Goal: Complete application form

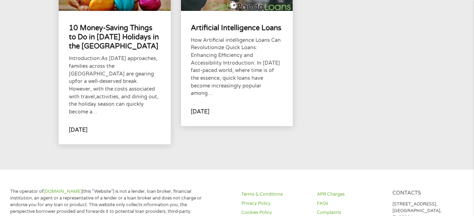
scroll to position [247, 0]
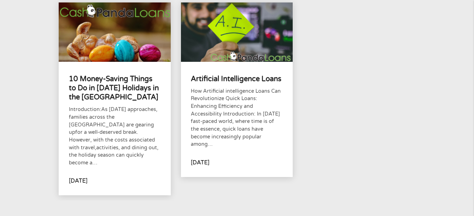
drag, startPoint x: 470, startPoint y: 56, endPoint x: 474, endPoint y: 18, distance: 38.2
click at [472, 13] on div "10 Money Saving Children Summer Holiday Activities Introduction Summer holiday …" at bounding box center [237, 1] width 474 height 439
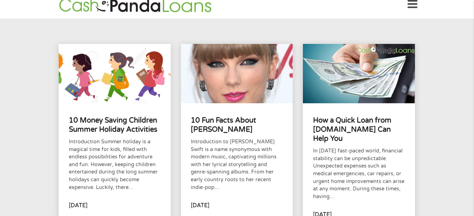
scroll to position [6, 0]
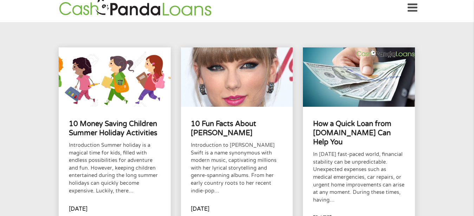
click at [416, 3] on icon at bounding box center [413, 7] width 10 height 17
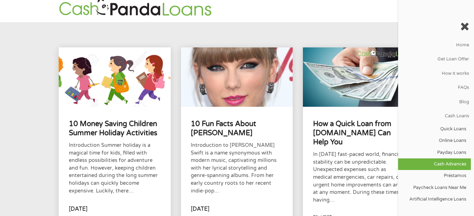
click at [439, 165] on link "Cash Advances" at bounding box center [434, 165] width 73 height 12
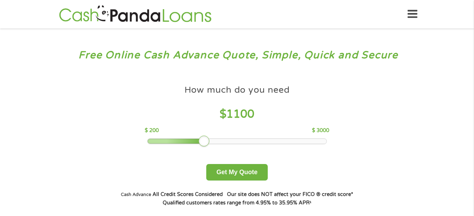
drag, startPoint x: 200, startPoint y: 140, endPoint x: 208, endPoint y: 140, distance: 7.7
click at [208, 140] on div at bounding box center [204, 141] width 11 height 11
drag, startPoint x: 208, startPoint y: 140, endPoint x: 263, endPoint y: 158, distance: 57.7
click at [266, 141] on div at bounding box center [261, 141] width 11 height 11
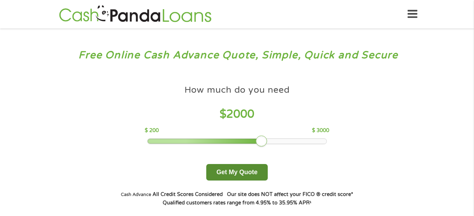
click at [240, 170] on button "Get My Quote" at bounding box center [237, 172] width 62 height 17
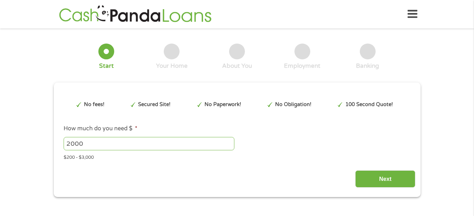
click at [384, 181] on input "Next" at bounding box center [385, 178] width 60 height 17
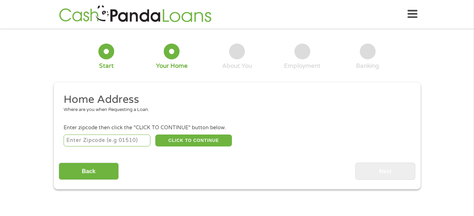
click at [126, 140] on input "number" at bounding box center [107, 141] width 87 height 12
type input "33321"
click at [187, 137] on button "CLICK TO CONTINUE" at bounding box center [193, 141] width 77 height 12
type input "33321"
type input "[GEOGRAPHIC_DATA]"
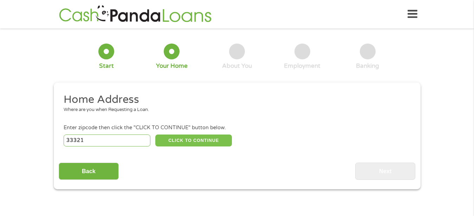
select select "[US_STATE]"
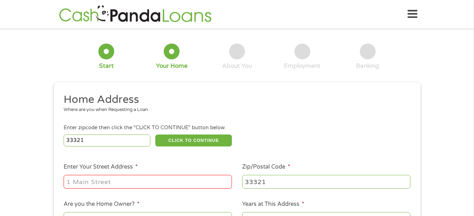
click at [127, 183] on input "Enter Your Street Address *" at bounding box center [148, 181] width 168 height 13
type input "[STREET_ADDRESS]"
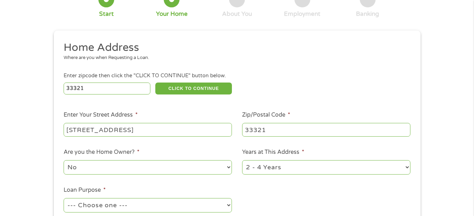
scroll to position [57, 0]
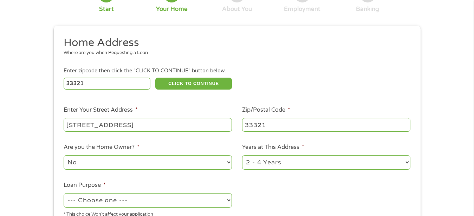
click at [120, 162] on select "No Yes" at bounding box center [148, 162] width 168 height 14
select select "yes"
click at [64, 155] on select "No Yes" at bounding box center [148, 162] width 168 height 14
click at [378, 162] on select "1 Year or less 1 - 2 Years 2 - 4 Years Over 4 Years" at bounding box center [326, 162] width 168 height 14
select select "60months"
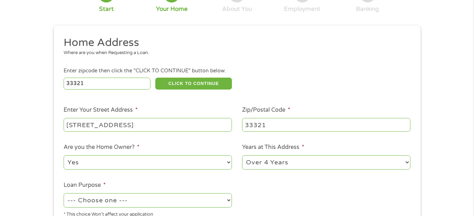
click at [242, 155] on select "1 Year or less 1 - 2 Years 2 - 4 Years Over 4 Years" at bounding box center [326, 162] width 168 height 14
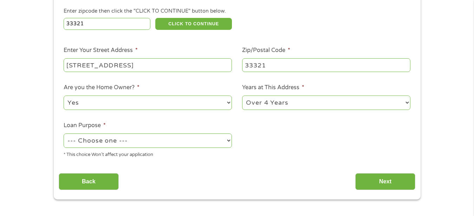
scroll to position [137, 0]
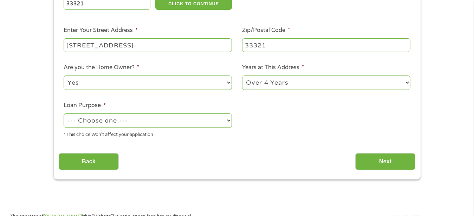
click at [155, 118] on select "--- Choose one --- Pay Bills Debt Consolidation Home Improvement Major Purchase…" at bounding box center [148, 121] width 168 height 14
select select "paybills"
click at [64, 114] on select "--- Choose one --- Pay Bills Debt Consolidation Home Improvement Major Purchase…" at bounding box center [148, 121] width 168 height 14
click at [375, 162] on input "Next" at bounding box center [385, 161] width 60 height 17
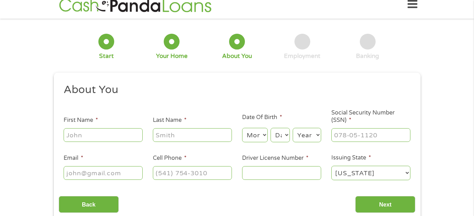
scroll to position [0, 0]
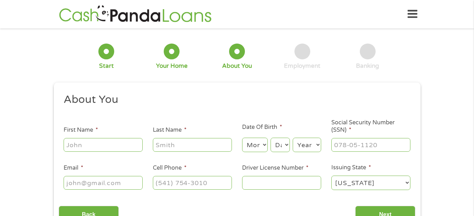
click at [98, 146] on input "First Name *" at bounding box center [103, 144] width 79 height 13
type input "[PERSON_NAME] and [PERSON_NAME]"
type input "[PERSON_NAME]"
click at [252, 143] on select "Month 1 2 3 4 5 6 7 8 9 10 11 12" at bounding box center [255, 145] width 26 height 14
select select "2"
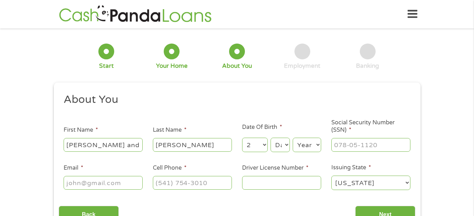
click at [242, 138] on select "Month 1 2 3 4 5 6 7 8 9 10 11 12" at bounding box center [255, 145] width 26 height 14
click at [283, 147] on select "Day 1 2 3 4 5 6 7 8 9 10 11 12 13 14 15 16 17 18 19 20 21 22 23 24 25 26 27 28 …" at bounding box center [280, 145] width 19 height 14
select select "18"
click at [271, 138] on select "Day 1 2 3 4 5 6 7 8 9 10 11 12 13 14 15 16 17 18 19 20 21 22 23 24 25 26 27 28 …" at bounding box center [280, 145] width 19 height 14
click at [304, 146] on select "Year [DATE] 2006 2005 2004 2003 2002 2001 2000 1999 1998 1997 1996 1995 1994 19…" at bounding box center [307, 145] width 28 height 14
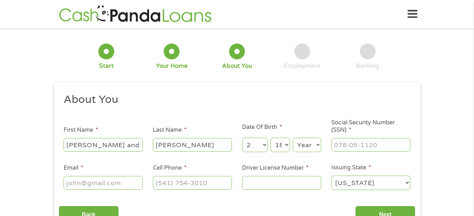
select select "1951"
click at [293, 138] on select "Year [DATE] 2006 2005 2004 2003 2002 2001 2000 1999 1998 1997 1996 1995 1994 19…" at bounding box center [307, 145] width 28 height 14
click at [355, 144] on input "___-__-____" at bounding box center [370, 144] width 79 height 13
type input "349-42-8991"
click at [92, 183] on input "Email *" at bounding box center [103, 182] width 79 height 13
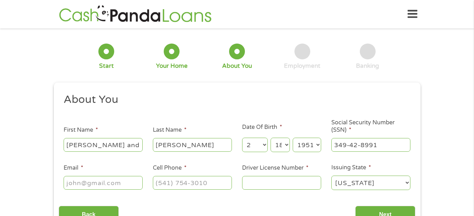
click at [92, 183] on input "Email *" at bounding box center [103, 182] width 79 height 13
type input "[EMAIL_ADDRESS][DOMAIN_NAME]"
type input "[PHONE_NUMBER]"
type input "T620-426-51-058-0"
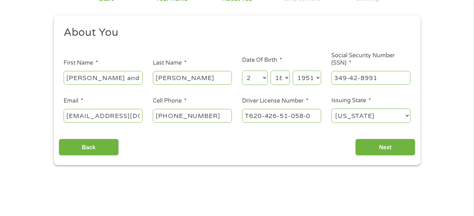
scroll to position [91, 0]
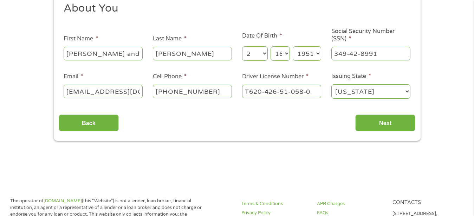
drag, startPoint x: 386, startPoint y: 123, endPoint x: 337, endPoint y: 152, distance: 56.8
click at [386, 124] on input "Next" at bounding box center [385, 123] width 60 height 17
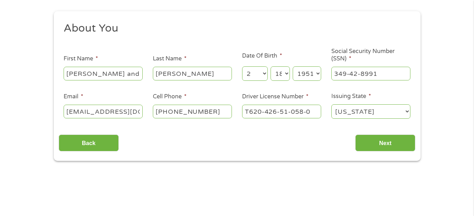
scroll to position [79, 0]
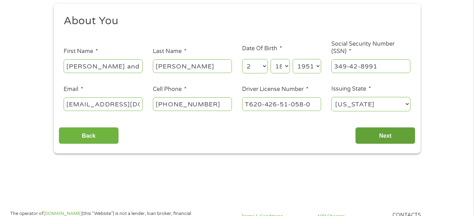
click at [390, 136] on input "Next" at bounding box center [385, 135] width 60 height 17
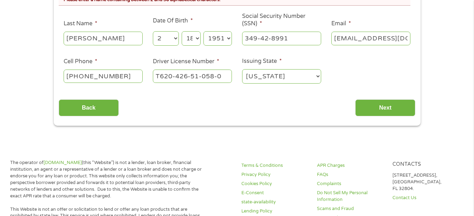
scroll to position [163, 0]
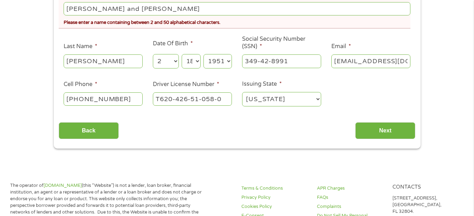
click at [140, 10] on input "[PERSON_NAME] and [PERSON_NAME]" at bounding box center [237, 8] width 347 height 13
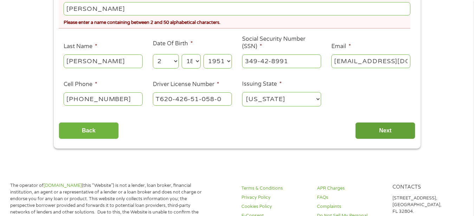
click at [373, 130] on input "Next" at bounding box center [385, 130] width 60 height 17
click at [126, 9] on input "[PERSON_NAME]" at bounding box center [237, 8] width 347 height 13
type input "[PERSON_NAME] [PERSON_NAME]"
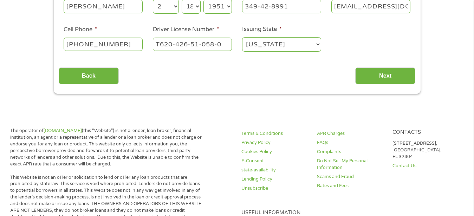
scroll to position [213, 0]
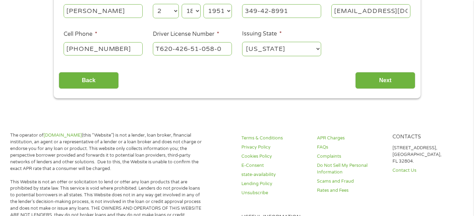
drag, startPoint x: 388, startPoint y: 80, endPoint x: 356, endPoint y: 90, distance: 33.0
click at [388, 80] on input "Next" at bounding box center [385, 80] width 60 height 17
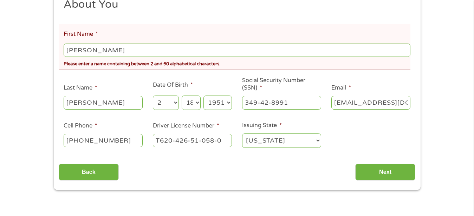
scroll to position [27, 0]
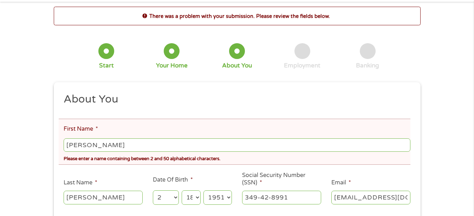
click at [118, 141] on input "[PERSON_NAME]" at bounding box center [237, 144] width 347 height 13
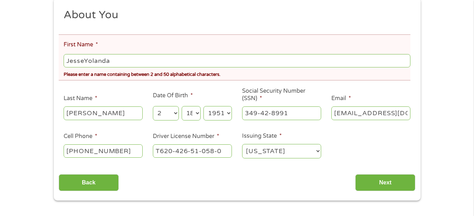
scroll to position [121, 0]
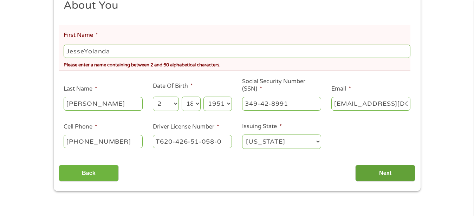
type input "JesseYolanda"
click at [379, 174] on input "Next" at bounding box center [385, 173] width 60 height 17
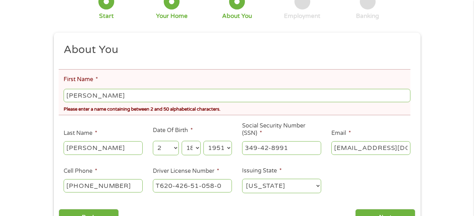
scroll to position [109, 0]
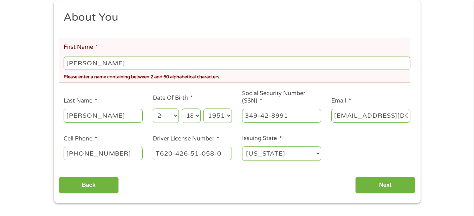
click at [118, 63] on input "[PERSON_NAME]" at bounding box center [237, 63] width 347 height 13
type input "J"
click at [126, 60] on input "JesseYolanda" at bounding box center [237, 63] width 347 height 13
type input "J"
type input "[PERSON_NAME]"
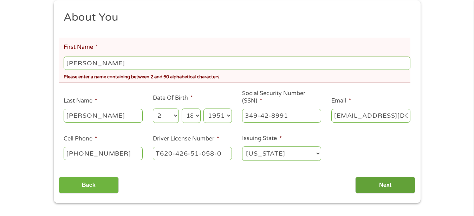
click at [374, 179] on input "Next" at bounding box center [385, 185] width 60 height 17
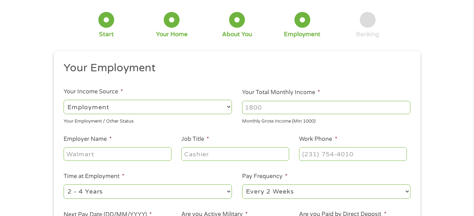
scroll to position [0, 0]
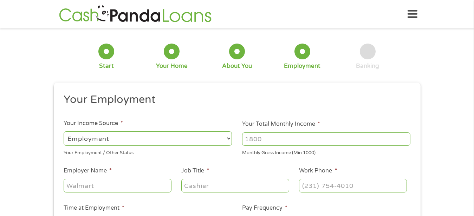
click at [162, 140] on select "--- Choose one --- Employment [DEMOGRAPHIC_DATA] Benefits" at bounding box center [148, 138] width 168 height 14
select select "benefits"
click at [64, 131] on select "--- Choose one --- Employment [DEMOGRAPHIC_DATA] Benefits" at bounding box center [148, 138] width 168 height 14
type input "Other"
type input "[PHONE_NUMBER]"
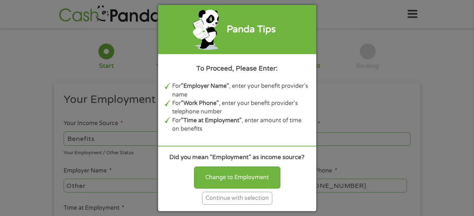
click at [247, 199] on div "Continue with selection" at bounding box center [237, 198] width 70 height 13
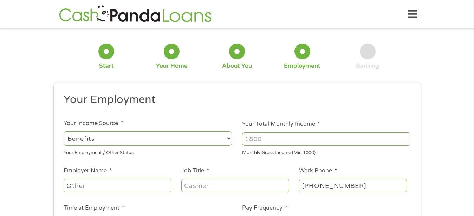
click at [285, 138] on input "Your Total Monthly Income *" at bounding box center [326, 139] width 168 height 13
click at [373, 140] on input "Your Total Monthly Income *" at bounding box center [326, 139] width 168 height 13
type input "3100"
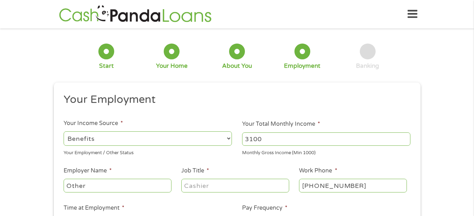
click at [120, 187] on input "Other" at bounding box center [118, 185] width 108 height 13
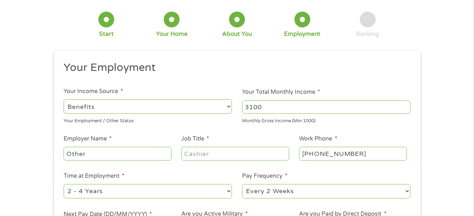
scroll to position [67, 0]
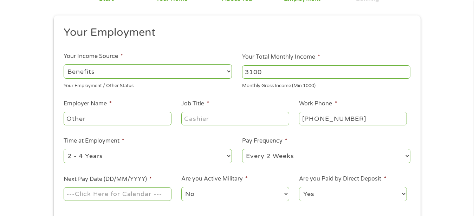
click at [103, 121] on input "Other" at bounding box center [118, 118] width 108 height 13
click at [120, 118] on input "Other" at bounding box center [118, 118] width 108 height 13
click at [131, 116] on input "Other" at bounding box center [118, 118] width 108 height 13
click at [131, 117] on input "Other" at bounding box center [118, 118] width 108 height 13
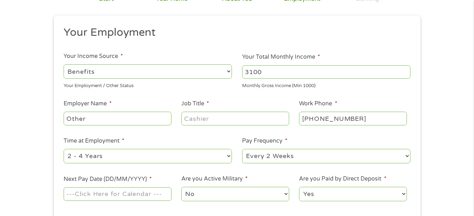
click at [208, 117] on input "Job Title *" at bounding box center [235, 118] width 108 height 13
type input "Retired"
click at [123, 156] on select "--- Choose one --- 1 Year or less 1 - 2 Years 2 - 4 Years Over 4 Years" at bounding box center [148, 156] width 168 height 14
click at [189, 160] on select "--- Choose one --- 1 Year or less 1 - 2 Years 2 - 4 Years Over 4 Years" at bounding box center [148, 156] width 168 height 14
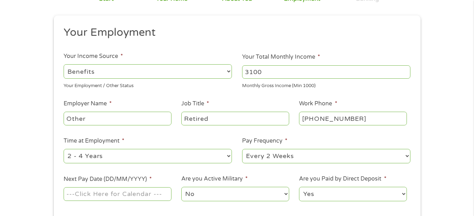
select select "60months"
click at [64, 149] on select "--- Choose one --- 1 Year or less 1 - 2 Years 2 - 4 Years Over 4 Years" at bounding box center [148, 156] width 168 height 14
click at [325, 155] on select "--- Choose one --- Every 2 Weeks Every Week Monthly Semi-Monthly" at bounding box center [326, 156] width 168 height 14
select select "monthly"
click at [242, 149] on select "--- Choose one --- Every 2 Weeks Every Week Monthly Semi-Monthly" at bounding box center [326, 156] width 168 height 14
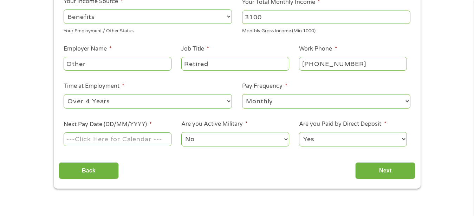
scroll to position [133, 0]
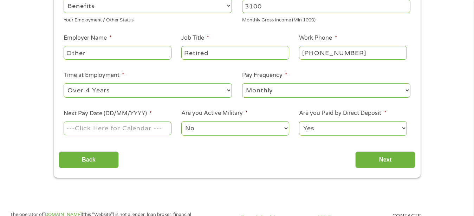
click at [138, 128] on input "Next Pay Date (DD/MM/YYYY) *" at bounding box center [118, 128] width 108 height 13
click at [0, 0] on div "September January February March April May June July August September October N…" at bounding box center [0, 0] width 0 height 0
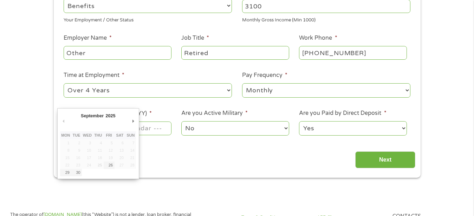
click at [120, 128] on div "September January February March April May June July August September October N…" at bounding box center [98, 143] width 76 height 65
type input "[DATE]"
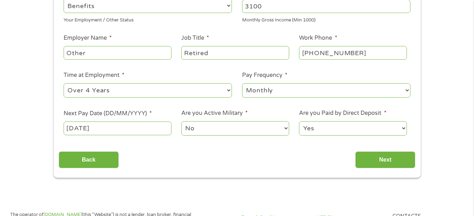
drag, startPoint x: 376, startPoint y: 159, endPoint x: 259, endPoint y: 190, distance: 121.2
click at [376, 161] on input "Next" at bounding box center [385, 159] width 60 height 17
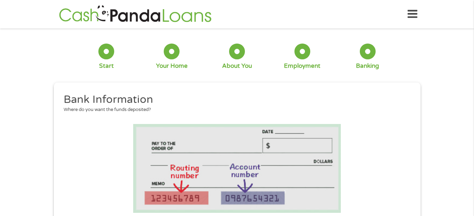
scroll to position [189, 0]
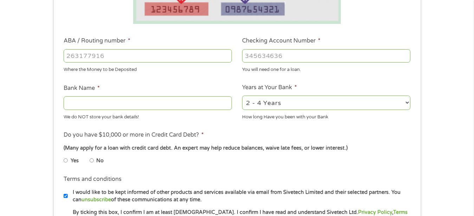
click at [109, 56] on input "ABA / Routing number *" at bounding box center [148, 55] width 168 height 13
type input "067014822"
type input "TD BANK NA"
type input "067014822"
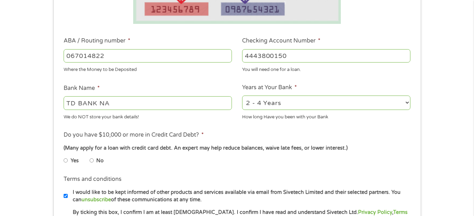
type input "4443800150"
click at [370, 106] on select "2 - 4 Years 6 - 12 Months 1 - 2 Years Over 4 Years" at bounding box center [326, 103] width 168 height 14
click at [396, 101] on select "2 - 4 Years 6 - 12 Months 1 - 2 Years Over 4 Years" at bounding box center [326, 103] width 168 height 14
select select "60months"
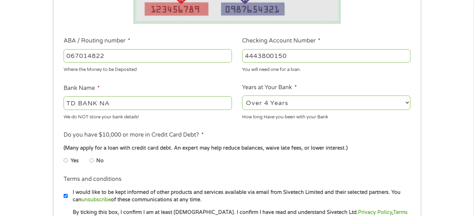
click at [242, 96] on select "2 - 4 Years 6 - 12 Months 1 - 2 Years Over 4 Years" at bounding box center [326, 103] width 168 height 14
click at [92, 160] on input "No" at bounding box center [92, 160] width 4 height 11
radio input "true"
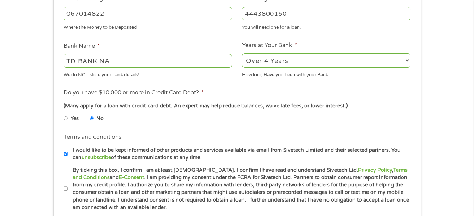
scroll to position [283, 0]
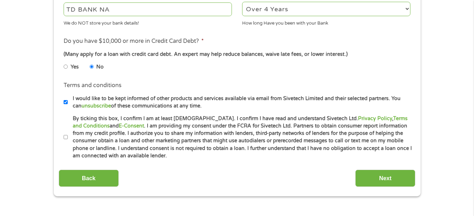
click at [66, 136] on input "By ticking this box, I confirm I am at least [DEMOGRAPHIC_DATA]. I confirm I ha…" at bounding box center [66, 137] width 4 height 11
checkbox input "true"
click at [377, 183] on input "Next" at bounding box center [385, 178] width 60 height 17
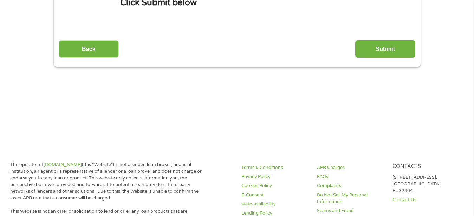
scroll to position [0, 0]
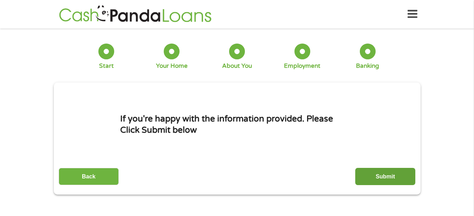
click at [371, 176] on input "Submit" at bounding box center [385, 176] width 60 height 17
click at [0, 0] on p "If you are asked to put your Card details, by any site, please read carefully w…" at bounding box center [0, 0] width 0 height 0
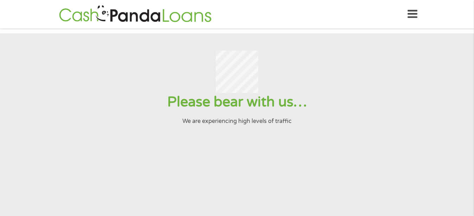
click at [415, 12] on icon at bounding box center [413, 14] width 10 height 17
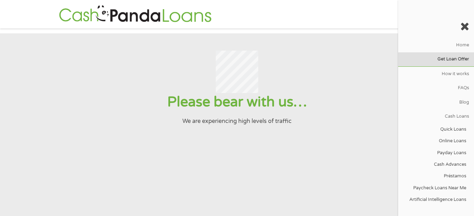
click at [451, 58] on link "Get Loan Offer" at bounding box center [436, 59] width 76 height 14
